Goal: Task Accomplishment & Management: Complete application form

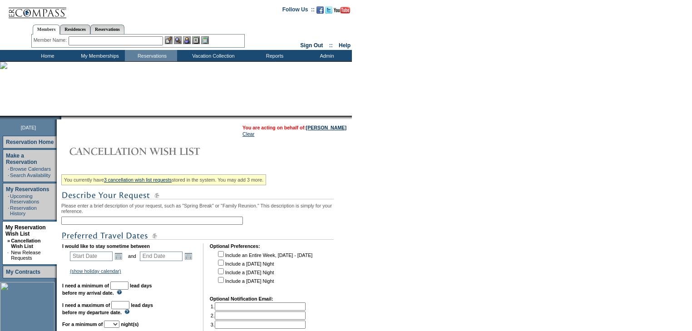
click at [157, 222] on input "text" at bounding box center [152, 220] width 182 height 8
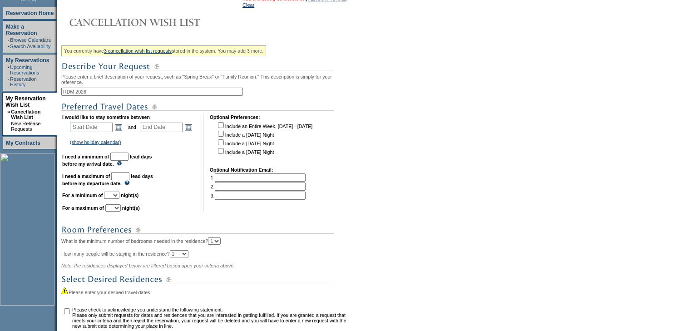
scroll to position [145, 0]
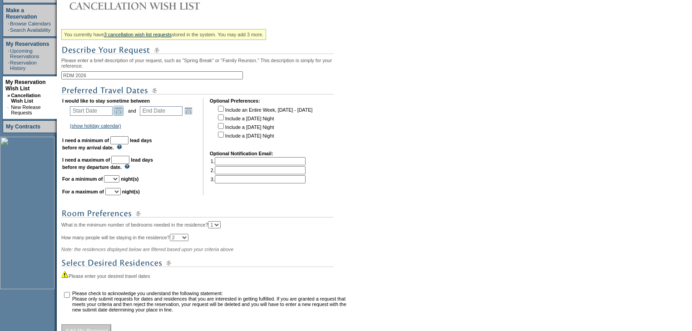
type input "RDM 2026"
click at [119, 113] on link "Open the calendar popup." at bounding box center [118, 111] width 10 height 10
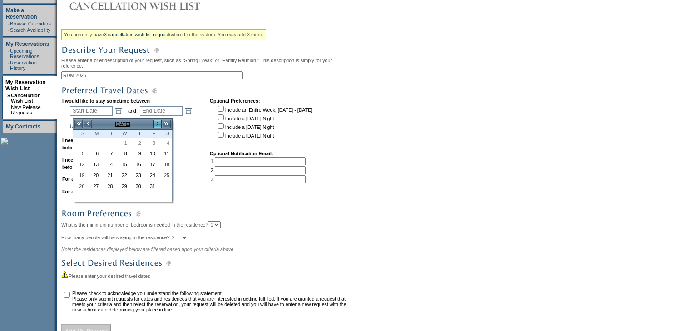
click at [154, 123] on link ">" at bounding box center [157, 123] width 9 height 9
click at [82, 151] on link "1" at bounding box center [80, 153] width 13 height 10
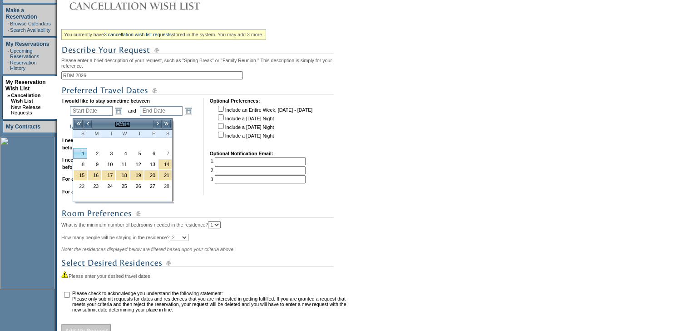
type input "[DATE]"
type input "124"
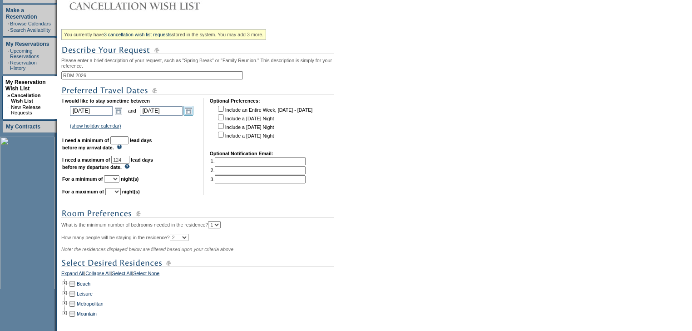
click at [191, 112] on link "Open the calendar popup." at bounding box center [188, 111] width 10 height 10
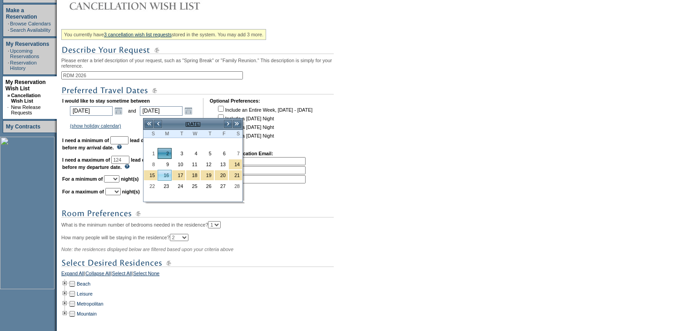
click at [161, 171] on link "16" at bounding box center [164, 175] width 13 height 10
type input "[DATE]"
type input "138"
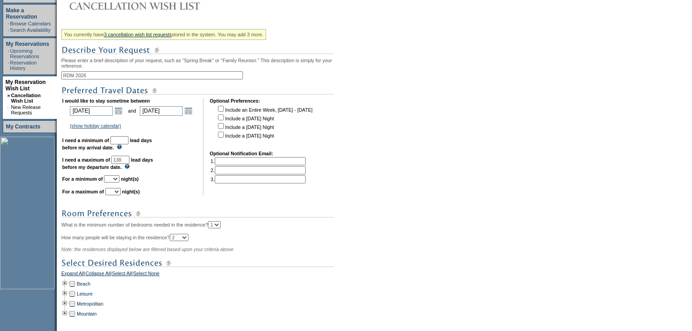
click at [128, 142] on input "text" at bounding box center [119, 140] width 18 height 8
type input "30"
drag, startPoint x: 127, startPoint y: 183, endPoint x: 127, endPoint y: 166, distance: 17.3
click at [119, 182] on select "1 2 3 4 5 6 7 8 9 10 11 12 13 14" at bounding box center [111, 178] width 15 height 7
select select "4"
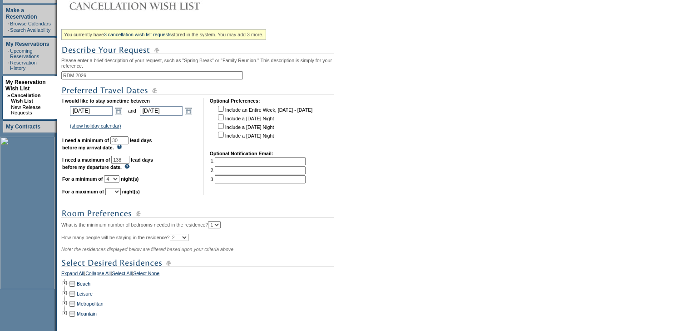
click at [115, 179] on select "1 2 3 4 5 6 7 8 9 10 11 12 13 14" at bounding box center [111, 178] width 15 height 7
click at [126, 197] on table "I would like to stay sometime between [DATE] [DATE] Open the calendar popup. <<…" at bounding box center [187, 146] width 253 height 101
click at [121, 195] on select "1 2 3 4 5 6 7 8 9 10 11 12 13 14" at bounding box center [112, 191] width 15 height 7
select select "4"
click at [116, 192] on select "1 2 3 4 5 6 7 8 9 10 11 12 13 14" at bounding box center [112, 191] width 15 height 7
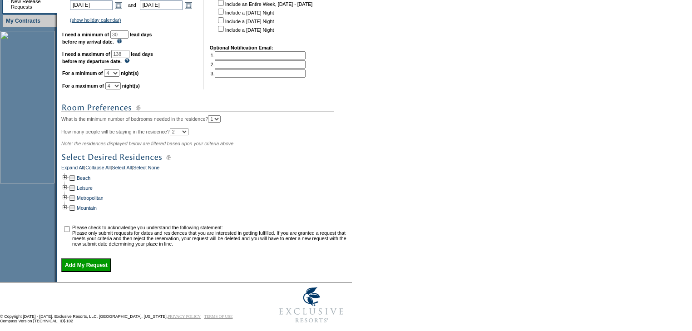
scroll to position [270, 0]
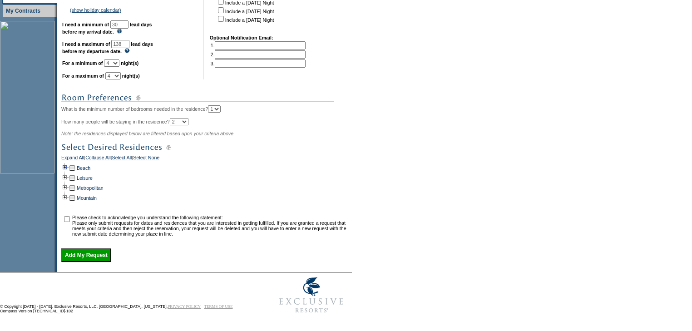
click at [69, 163] on td at bounding box center [64, 168] width 7 height 10
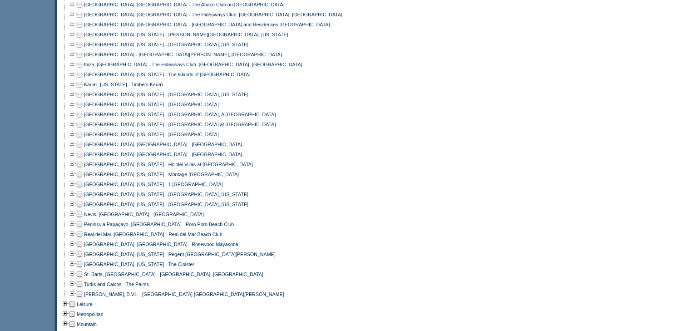
scroll to position [452, 0]
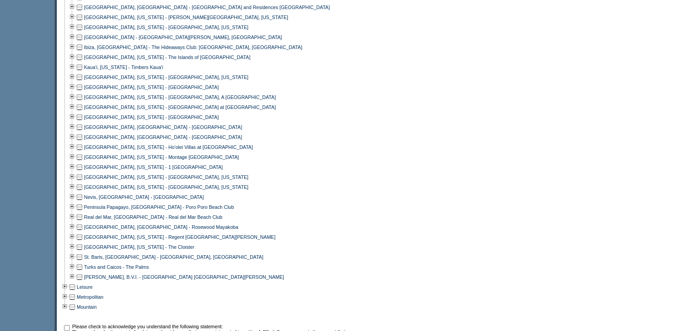
click at [83, 222] on td at bounding box center [79, 217] width 7 height 10
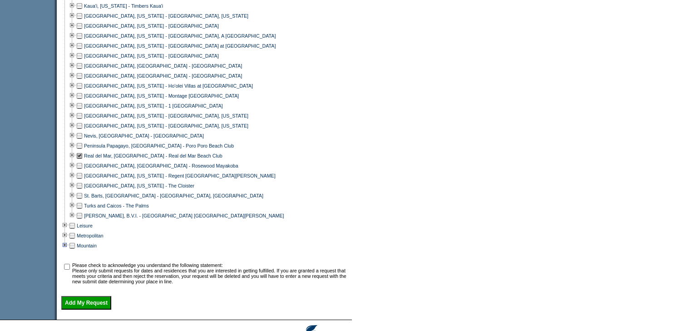
scroll to position [570, 0]
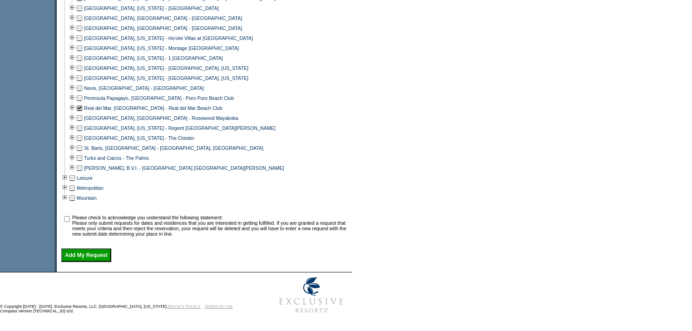
click at [69, 216] on input "checkbox" at bounding box center [67, 219] width 6 height 6
checkbox input "true"
click at [97, 251] on input "Add My Request" at bounding box center [86, 255] width 50 height 14
